Goal: Navigation & Orientation: Find specific page/section

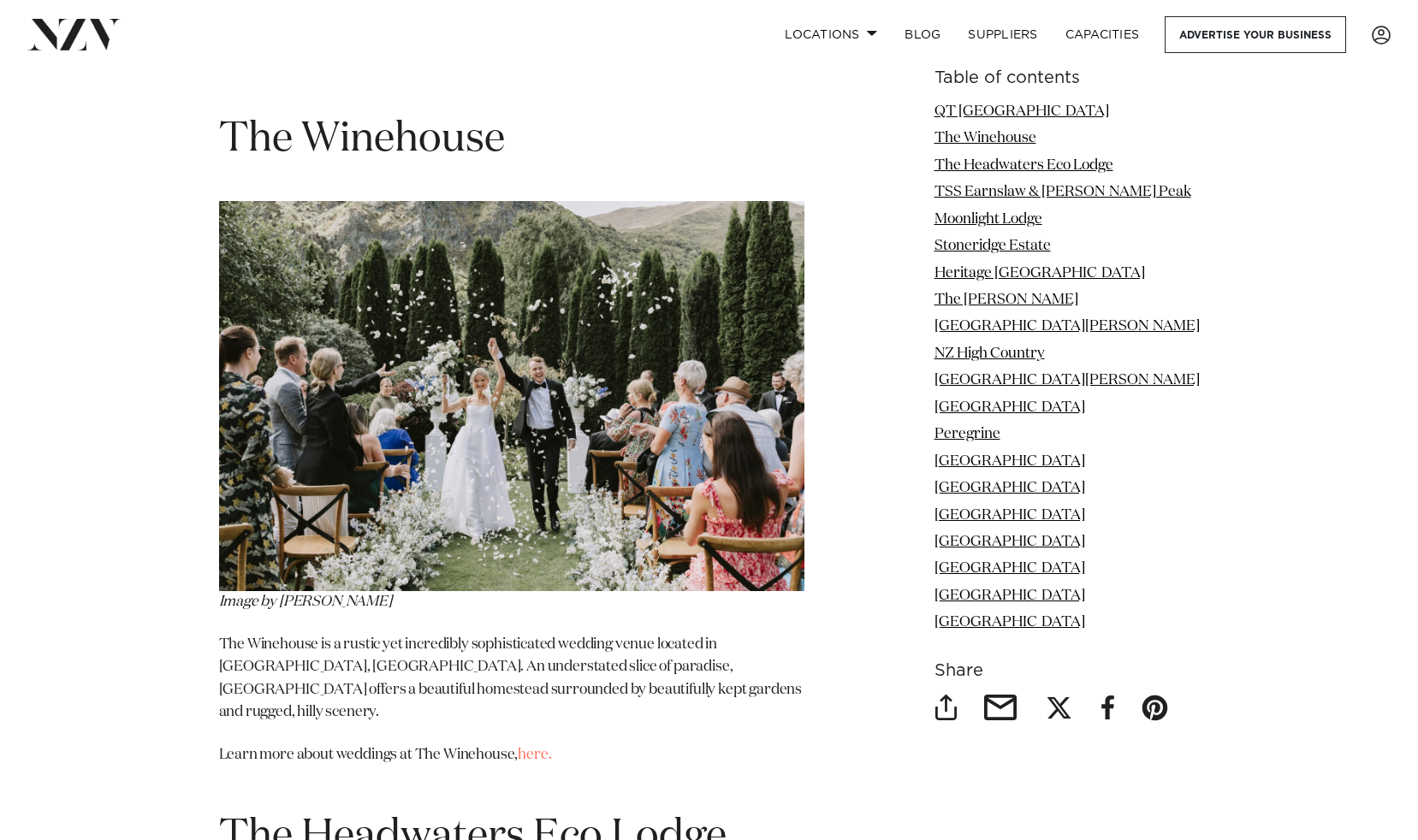
scroll to position [2903, 0]
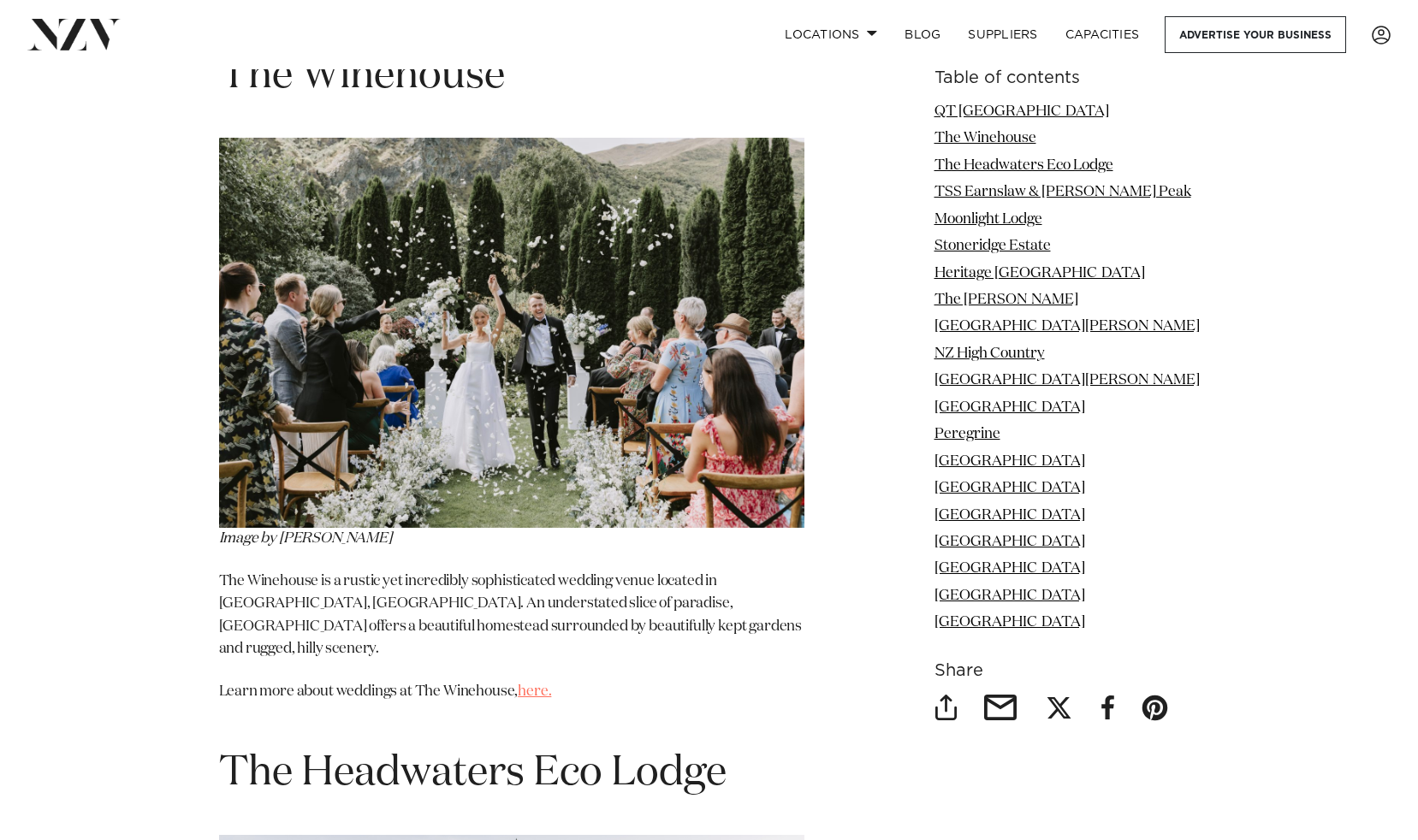
click at [524, 685] on link "here." at bounding box center [534, 692] width 34 height 15
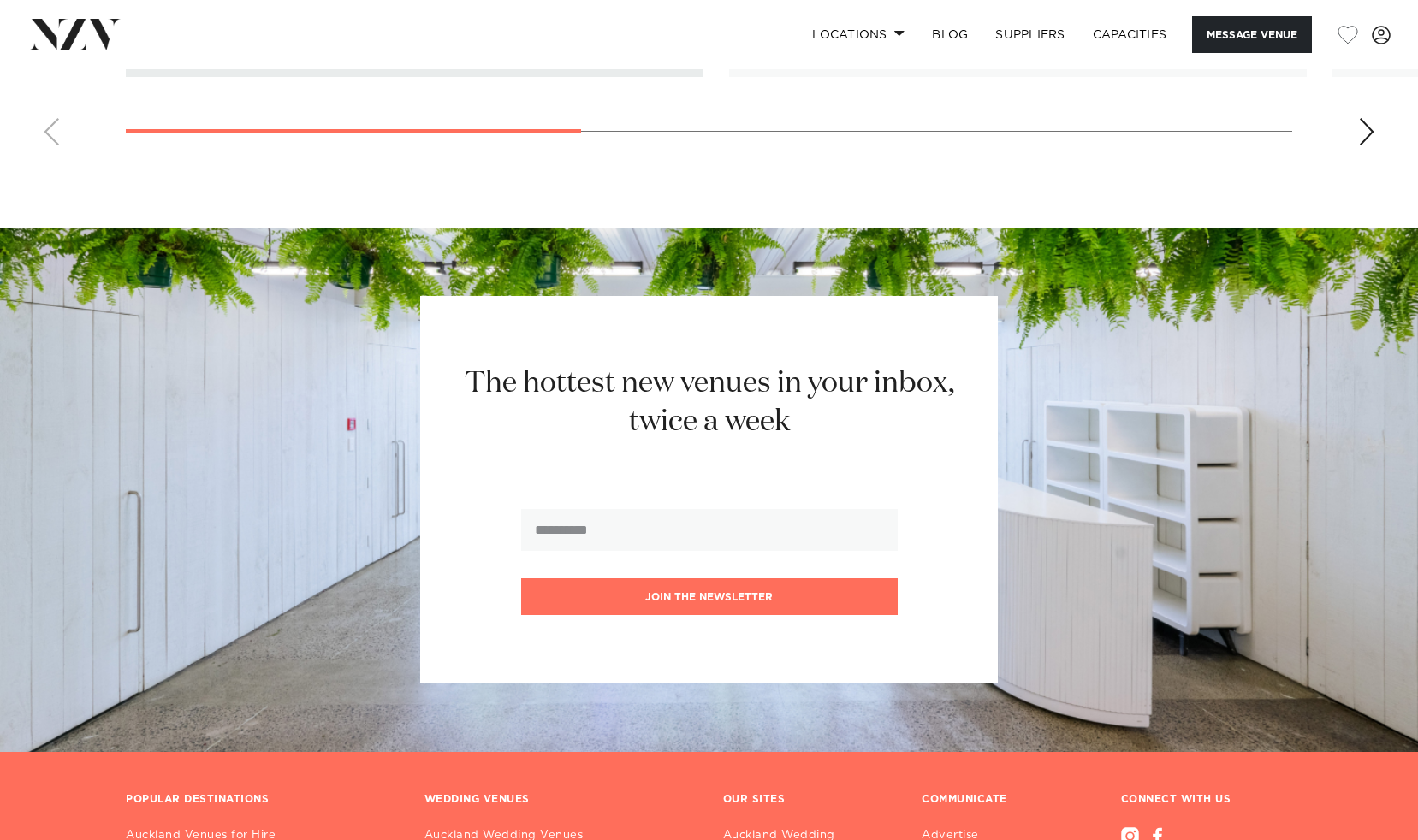
scroll to position [3496, 0]
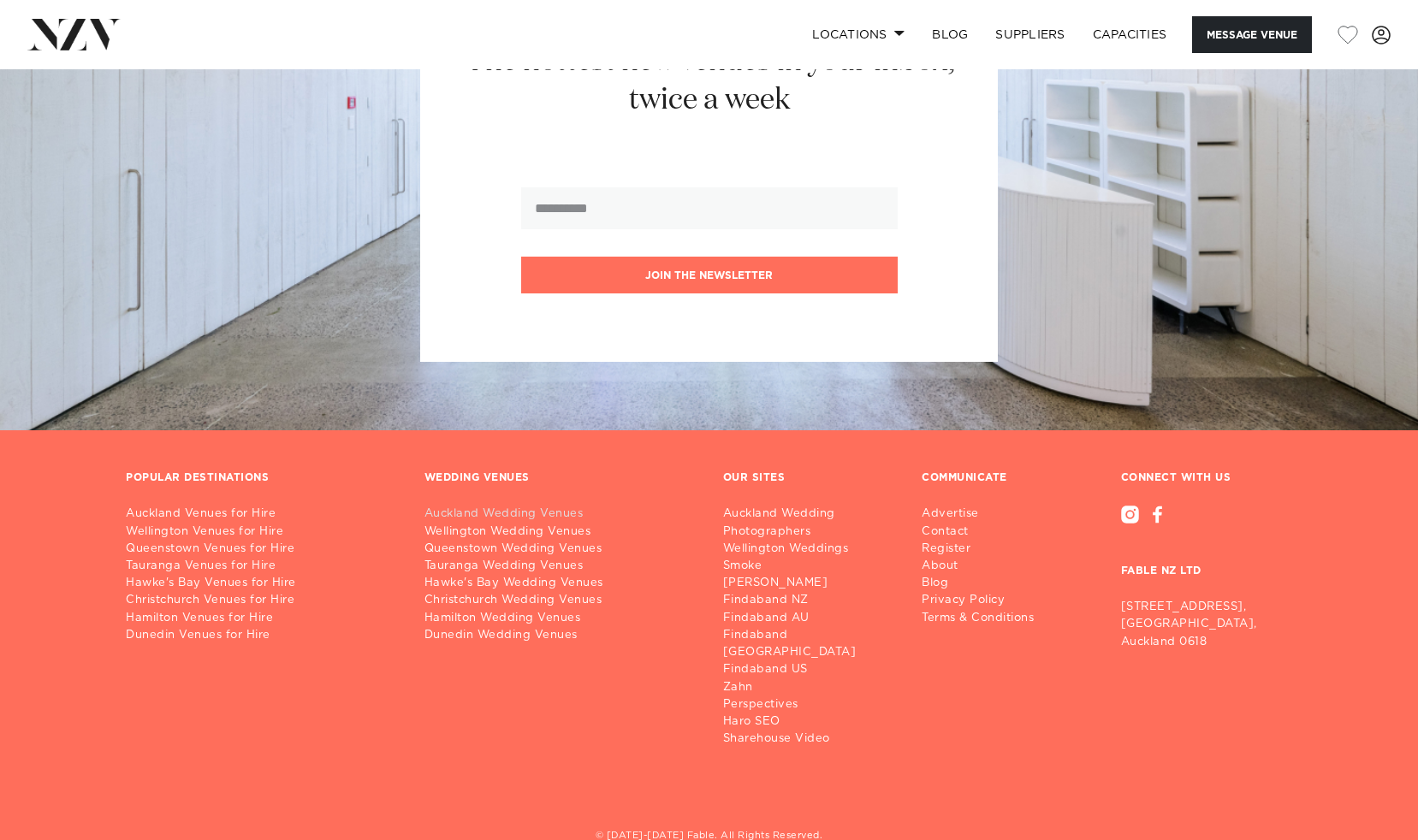
click at [508, 506] on link "Auckland Wedding Venues" at bounding box center [560, 514] width 272 height 17
click at [203, 540] on link "Queenstown Venues for Hire" at bounding box center [261, 548] width 272 height 17
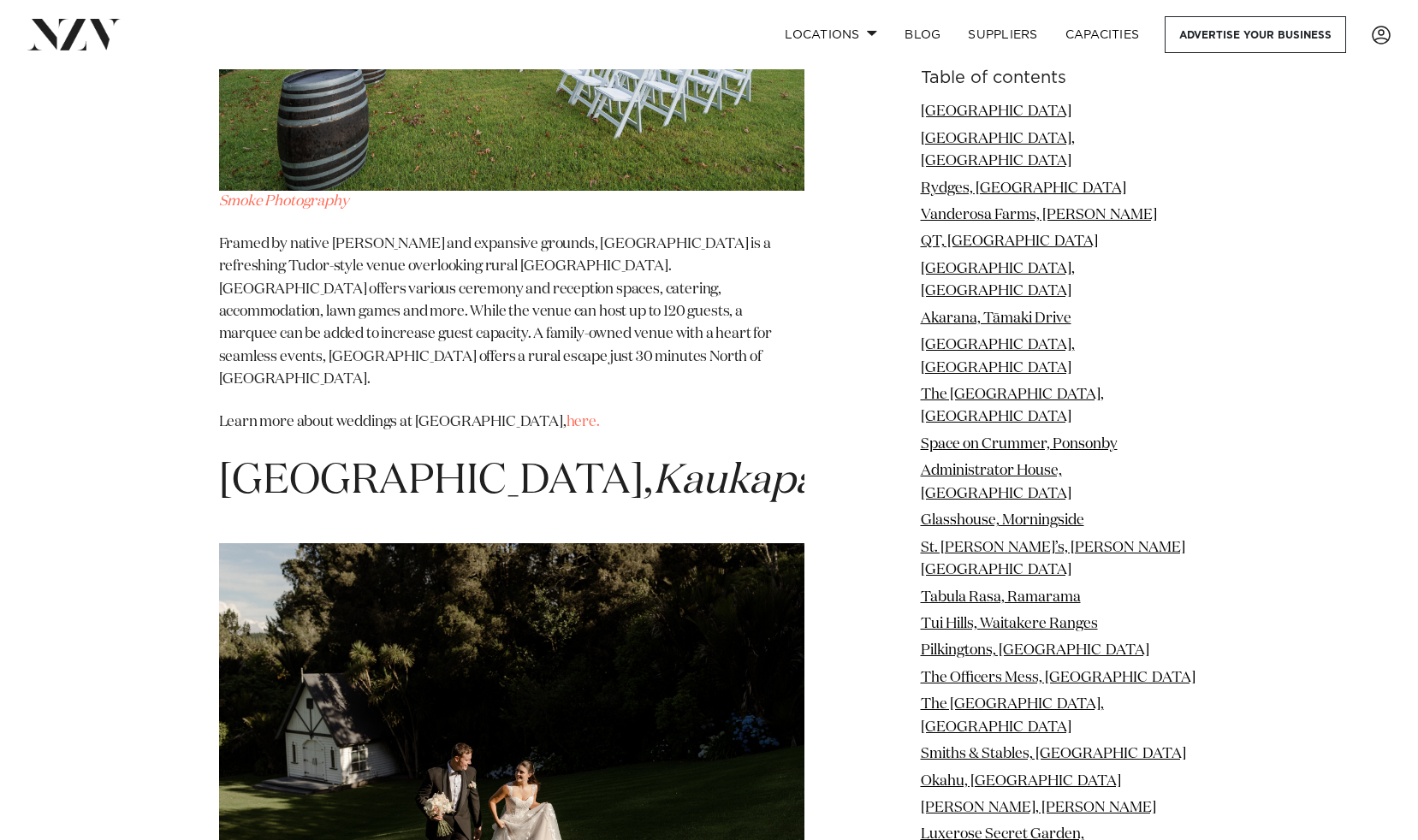
scroll to position [25120, 0]
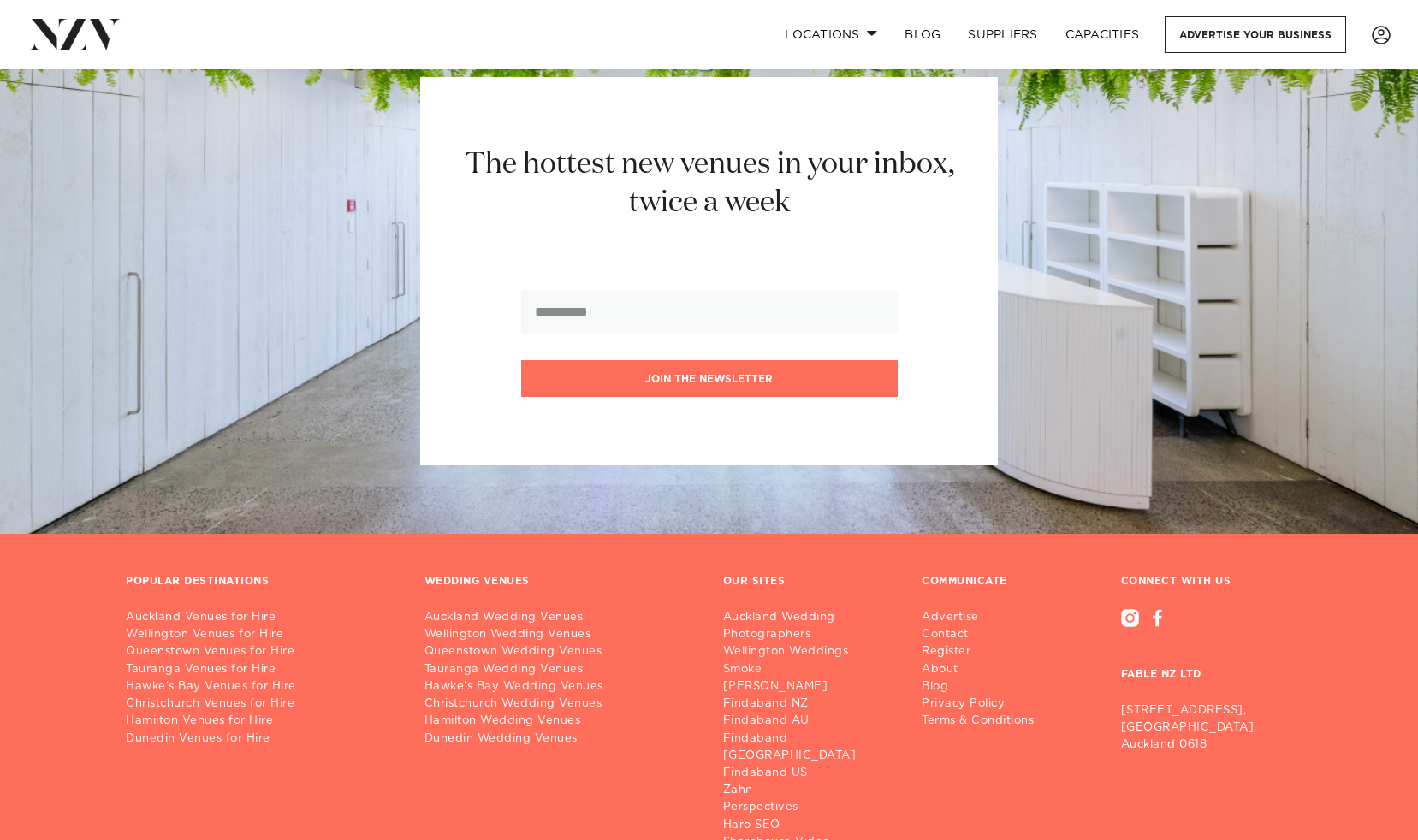
scroll to position [3304, 0]
